Goal: Check status: Check status

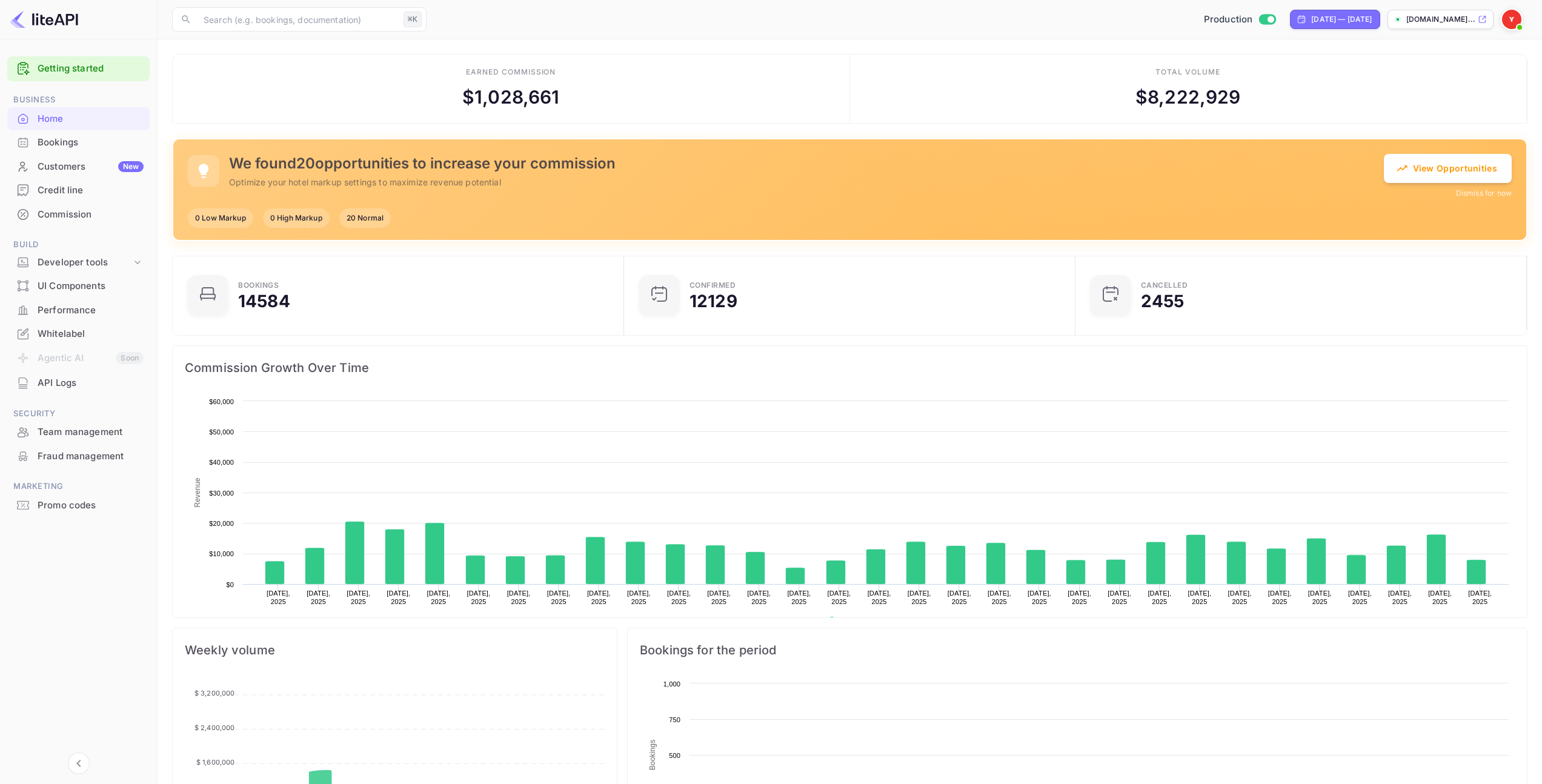
scroll to position [187, 435]
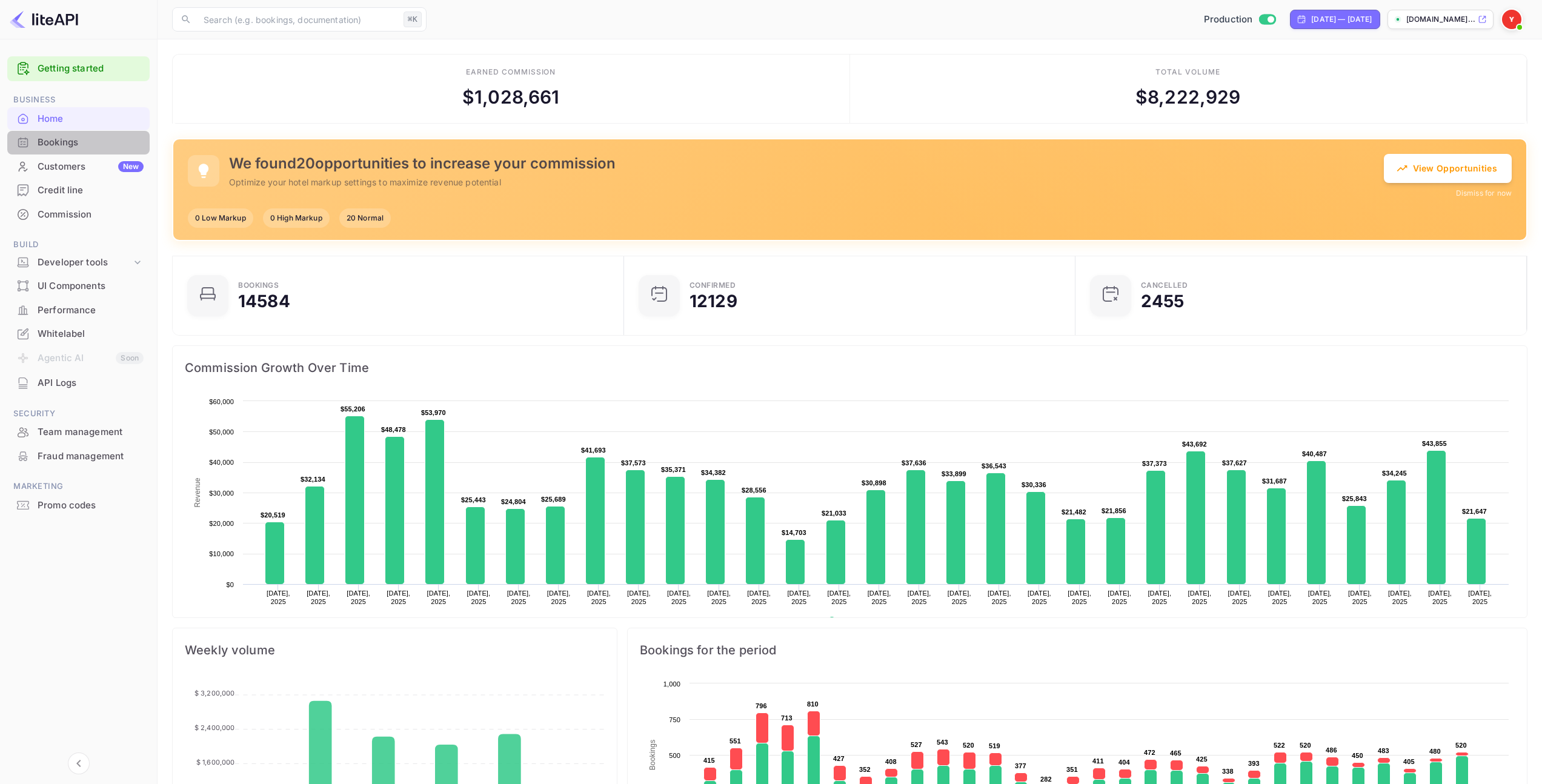
click at [56, 136] on div "Bookings" at bounding box center [90, 143] width 106 height 14
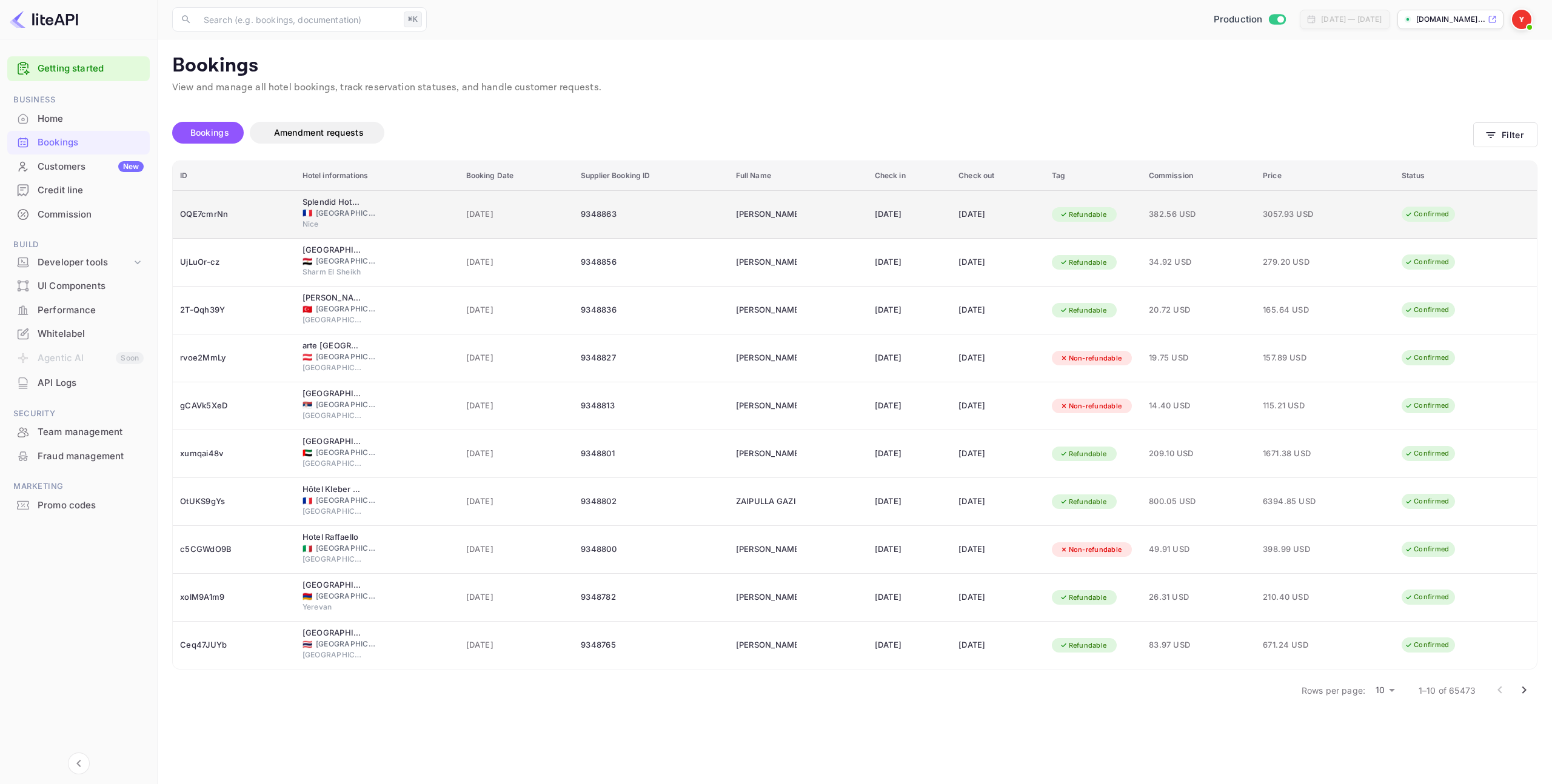
click at [206, 213] on div "OQE7cmrNn" at bounding box center [234, 214] width 108 height 20
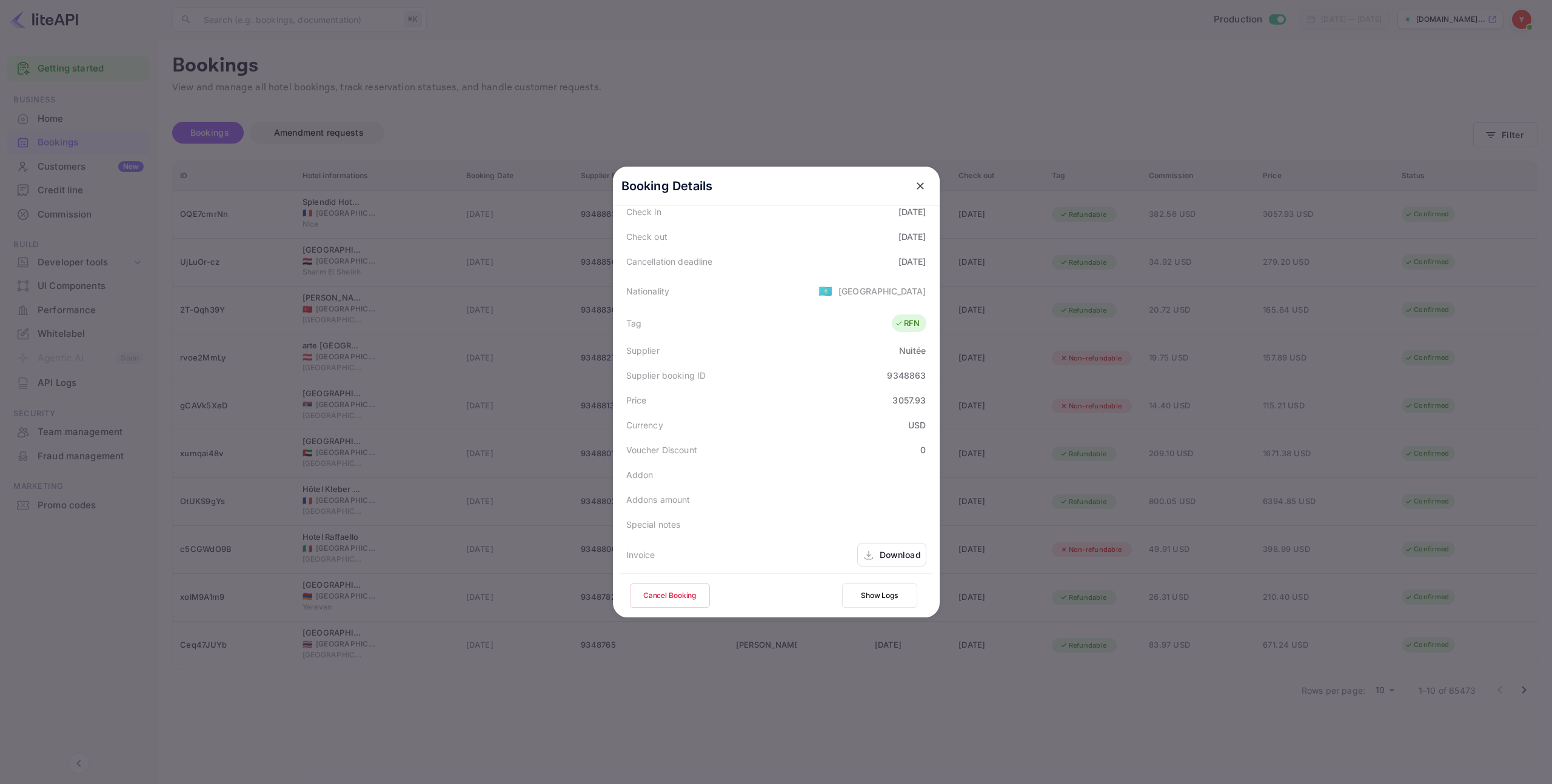
scroll to position [269, 0]
click at [888, 547] on div "Download" at bounding box center [900, 551] width 41 height 13
click at [917, 180] on icon "close" at bounding box center [920, 186] width 12 height 12
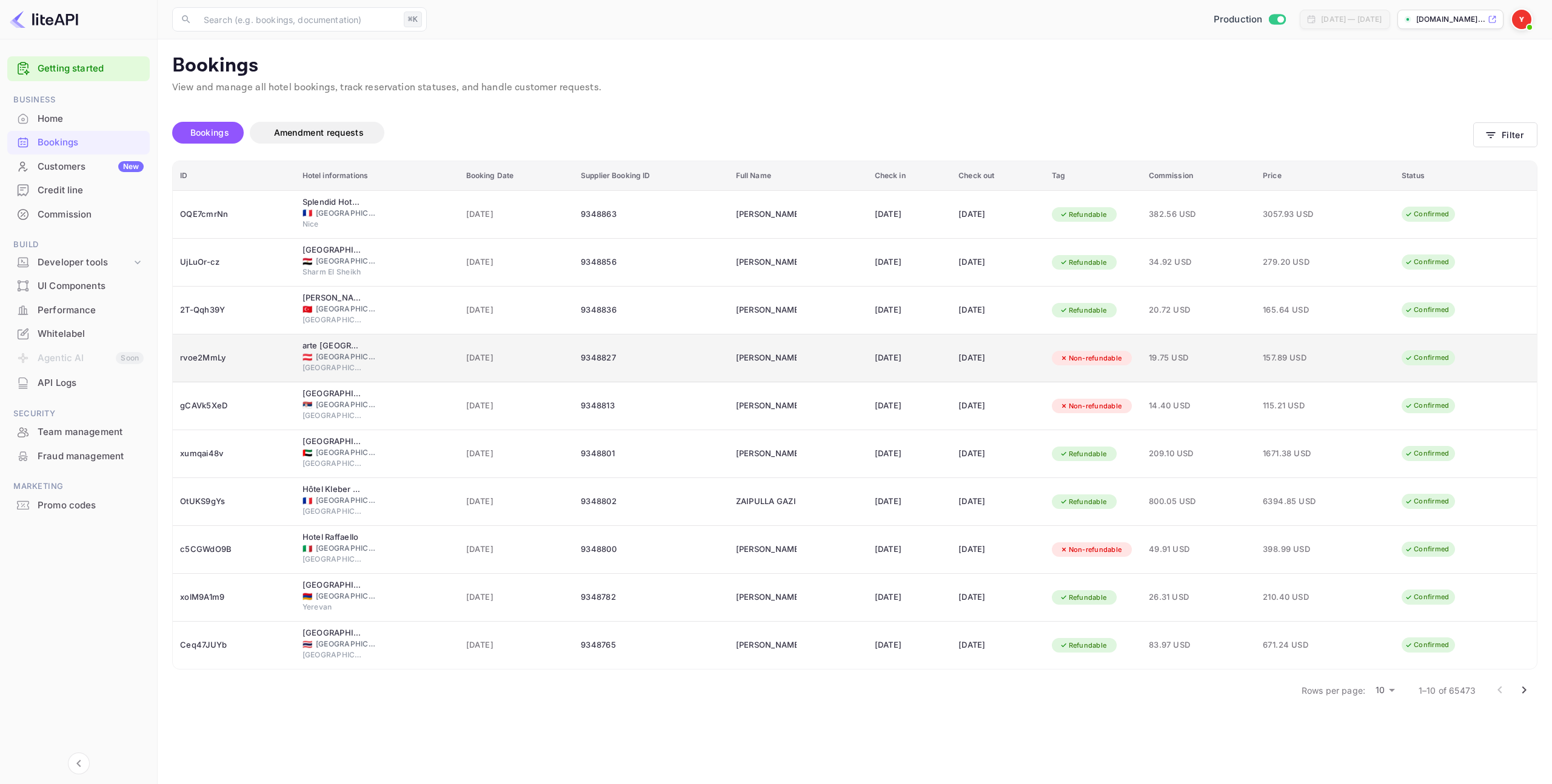
click at [381, 355] on div "🇦🇹 [GEOGRAPHIC_DATA]" at bounding box center [377, 357] width 149 height 11
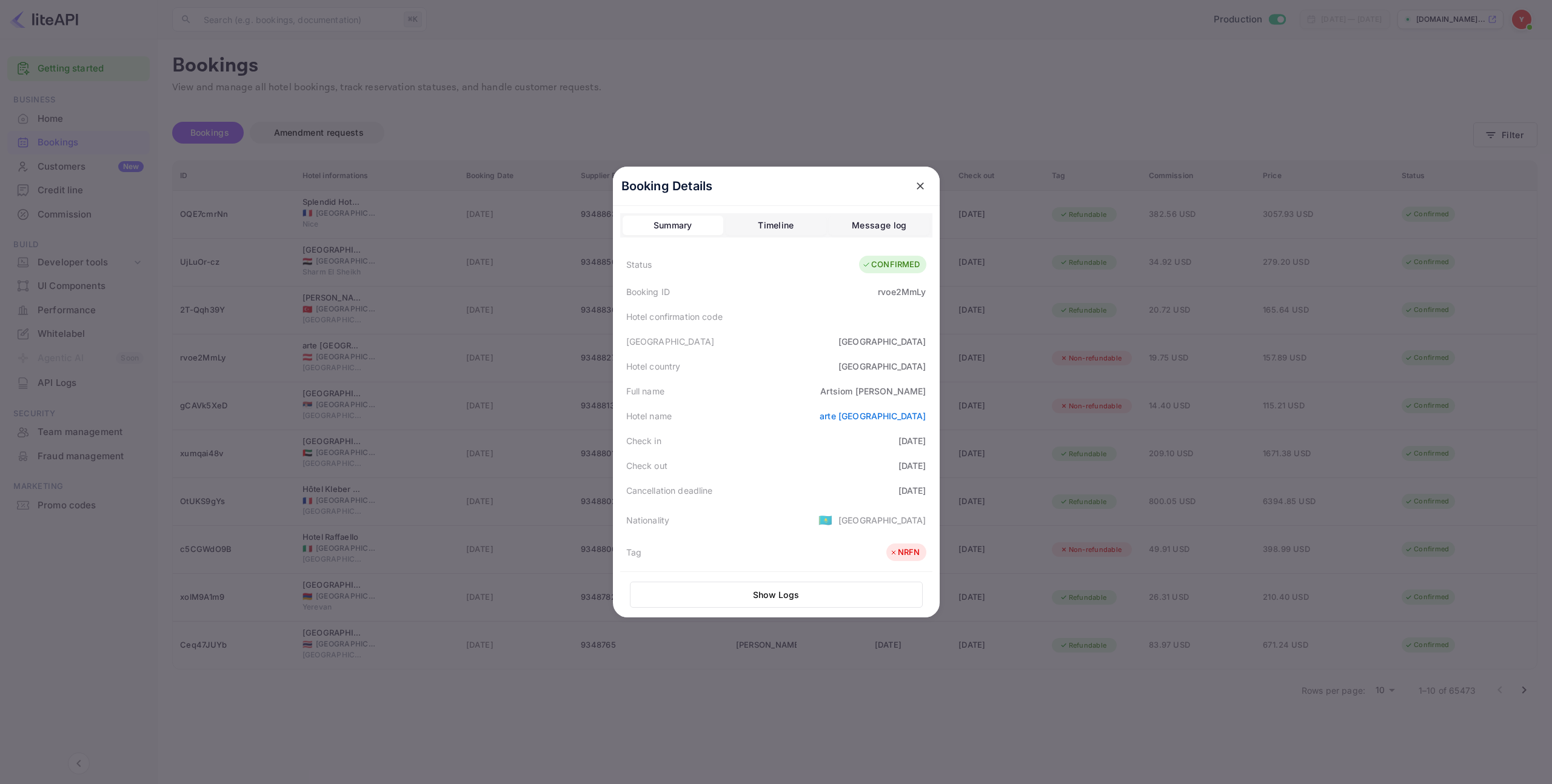
scroll to position [271, 0]
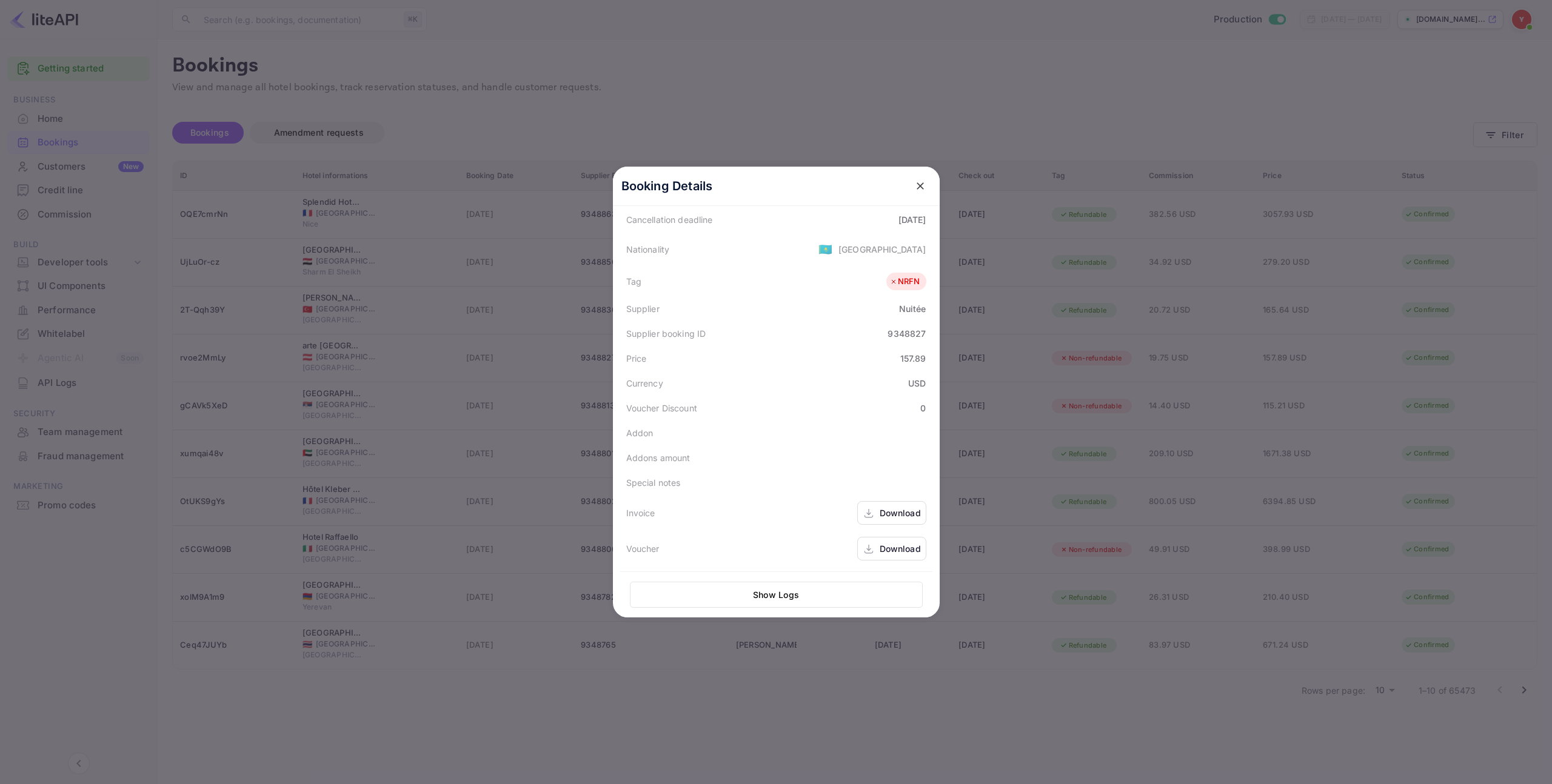
click at [905, 551] on div "Download" at bounding box center [900, 549] width 41 height 13
